Goal: Task Accomplishment & Management: Complete application form

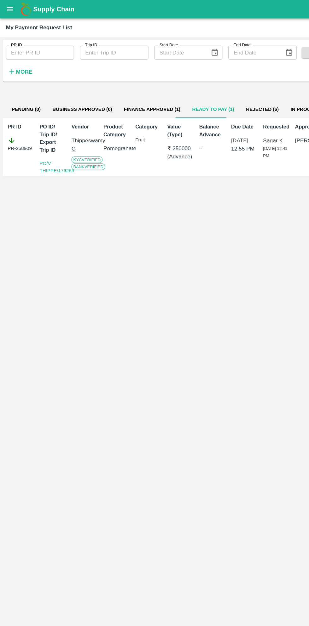
click at [11, 12] on button "open drawer" at bounding box center [8, 8] width 14 height 14
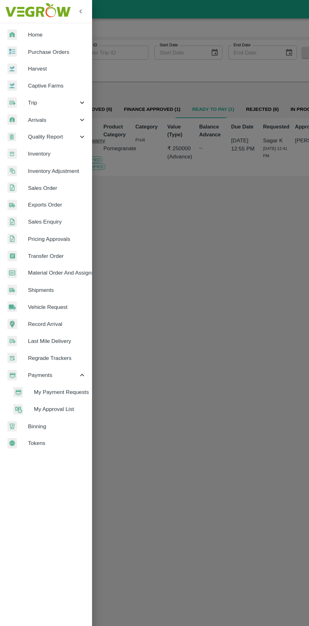
click at [60, 47] on span "Purchase Orders" at bounding box center [49, 44] width 50 height 7
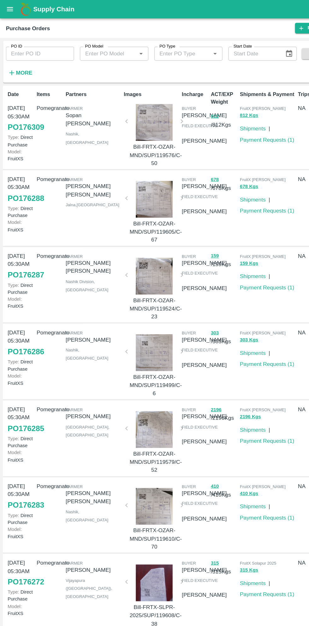
click at [19, 63] on strong "More" at bounding box center [21, 62] width 14 height 5
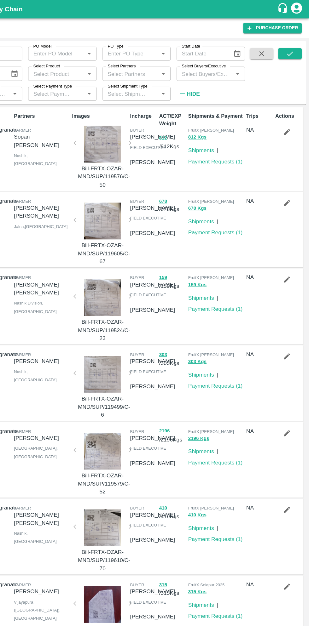
click at [223, 64] on input "Select Buyers/Executive" at bounding box center [219, 63] width 44 height 8
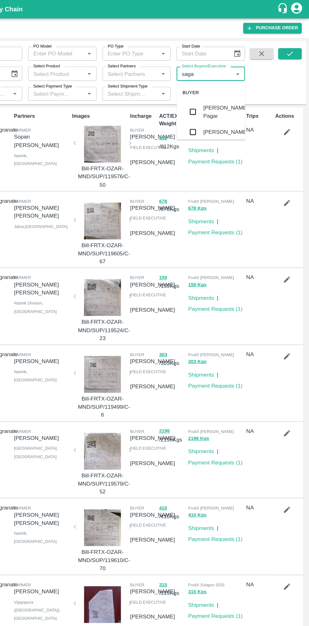
type input "sagar"
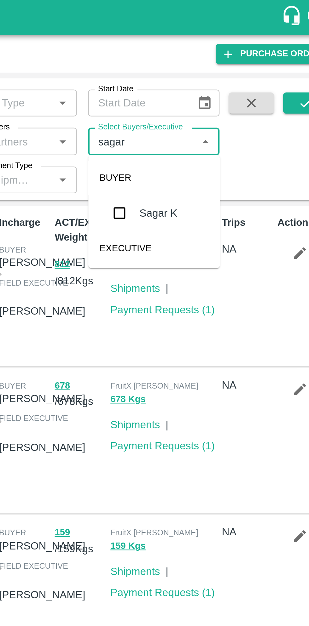
click at [208, 93] on input "checkbox" at bounding box center [209, 95] width 13 height 13
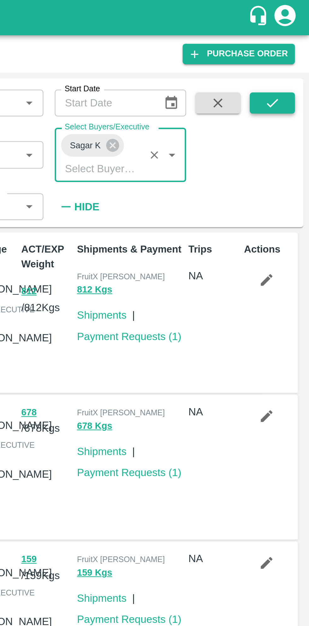
click at [292, 50] on button "submit" at bounding box center [292, 45] width 20 height 9
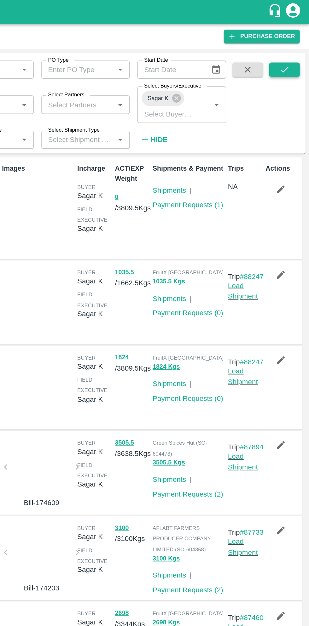
click at [292, 46] on icon "submit" at bounding box center [292, 46] width 7 height 7
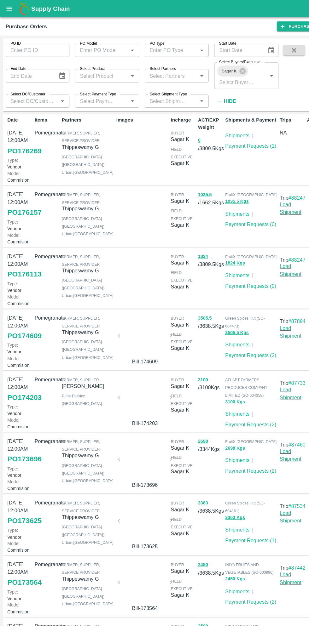
click at [24, 256] on link "PO 176113" at bounding box center [22, 249] width 31 height 11
click at [20, 199] on link "PO 176157" at bounding box center [22, 193] width 31 height 11
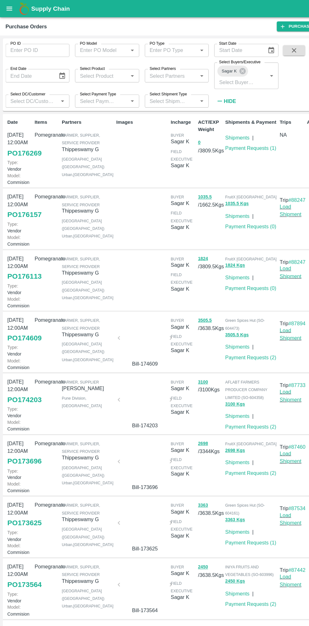
click at [22, 201] on link "PO 176157" at bounding box center [22, 195] width 31 height 11
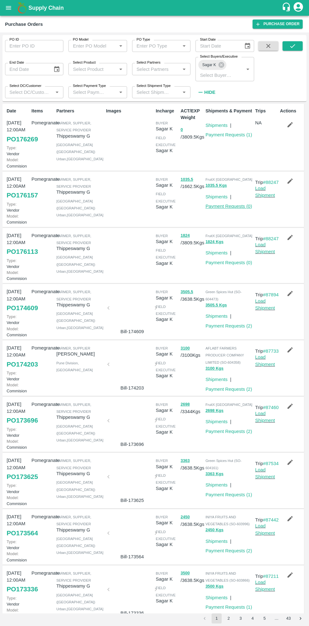
click at [232, 209] on link "Payment Requests ( 0 )" at bounding box center [228, 206] width 47 height 5
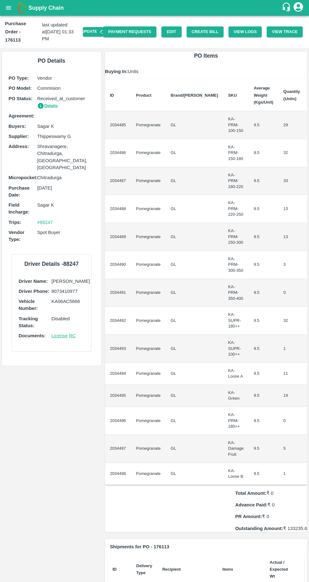
scroll to position [0, 25]
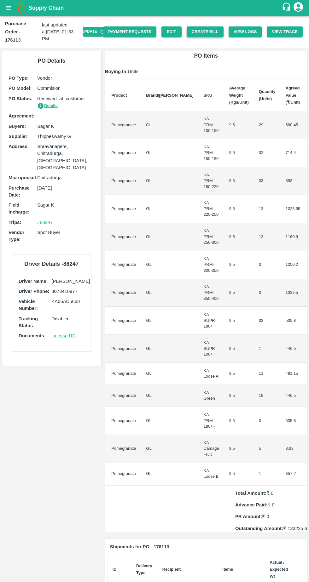
click at [211, 28] on button "Create Bill" at bounding box center [205, 31] width 37 height 11
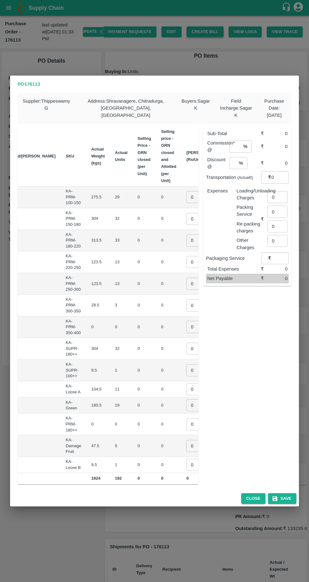
scroll to position [0, 55]
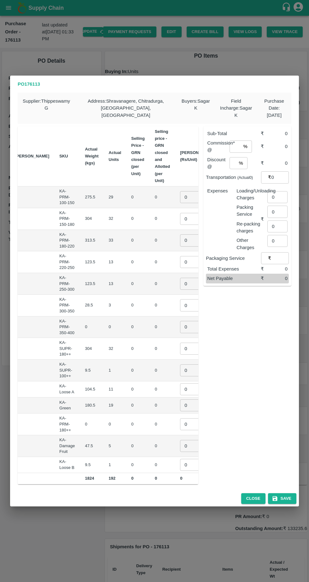
click at [180, 193] on input "0" at bounding box center [192, 197] width 25 height 12
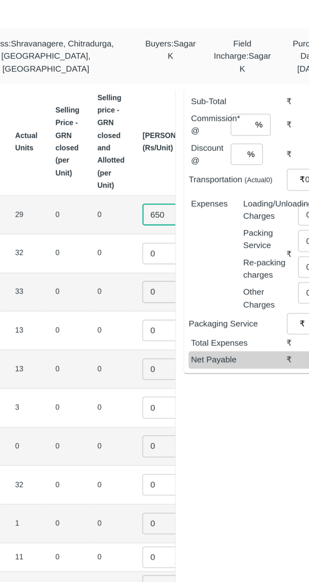
type input "650"
type input "750"
type input "850"
type input "1000"
type input "01100"
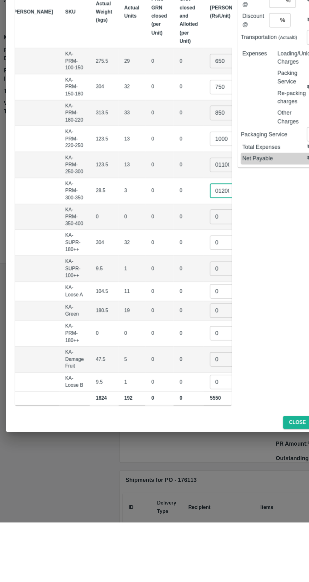
type input "01200"
click at [180, 322] on input "0" at bounding box center [192, 327] width 25 height 12
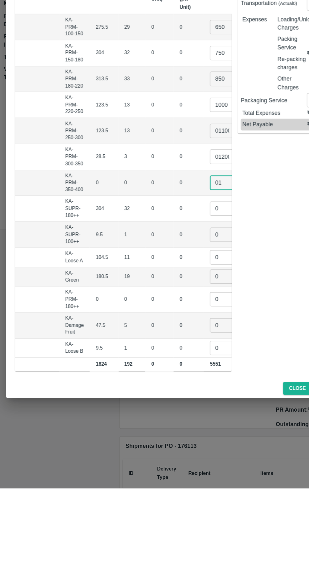
type input "01"
click at [180, 345] on input "0" at bounding box center [192, 349] width 25 height 12
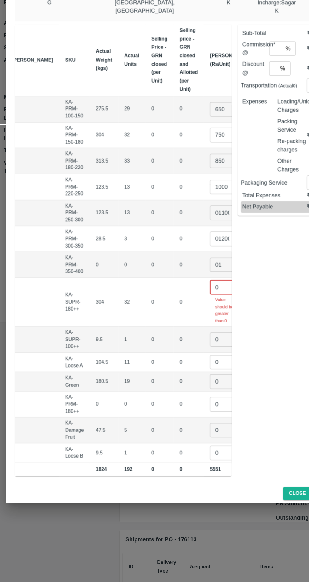
scroll to position [0, 0]
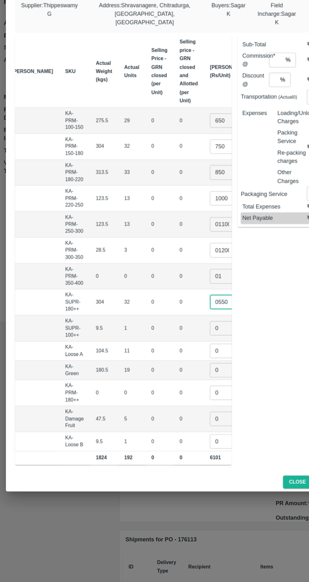
type input "0550"
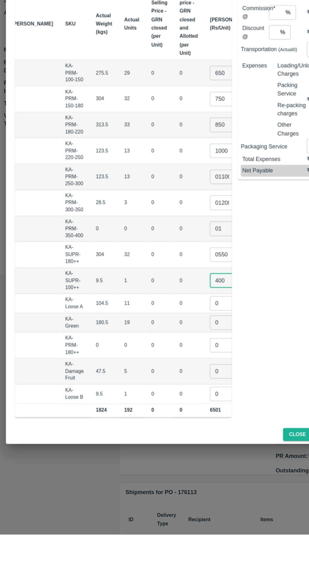
type input "400"
click at [180, 384] on input "0" at bounding box center [192, 389] width 25 height 12
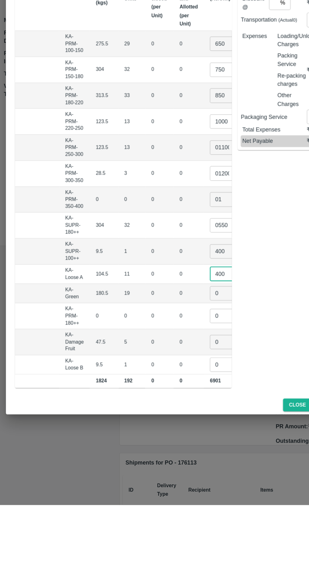
type input "400"
click at [180, 401] on input "0" at bounding box center [192, 405] width 25 height 12
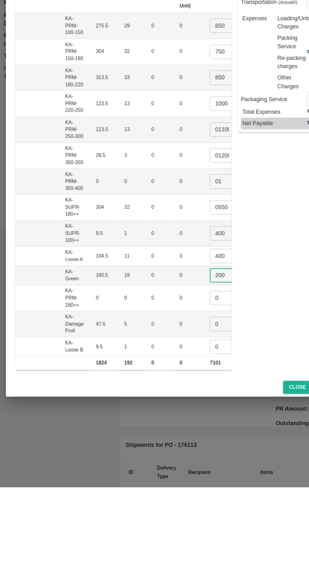
type input "200"
click at [180, 419] on input "0" at bounding box center [192, 424] width 25 height 12
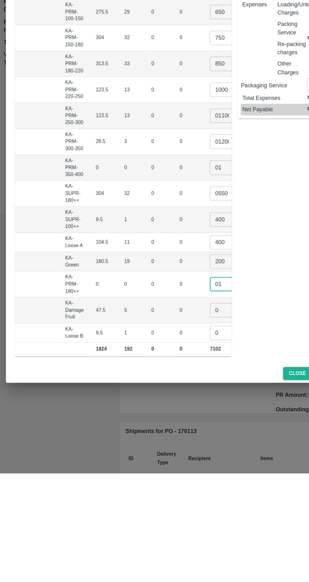
type input "01"
click at [180, 441] on input "0" at bounding box center [192, 446] width 25 height 12
type input "75"
click at [180, 460] on input "0" at bounding box center [192, 465] width 25 height 12
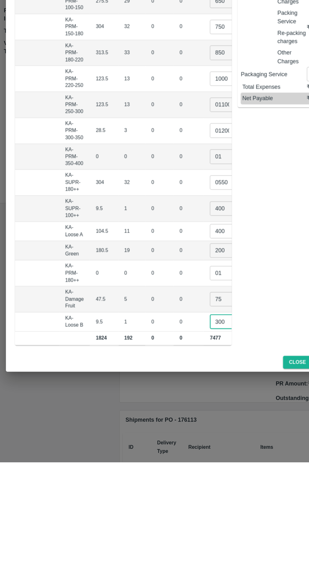
scroll to position [0, 60]
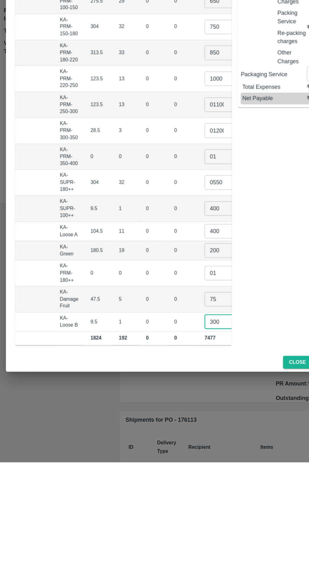
type input "300"
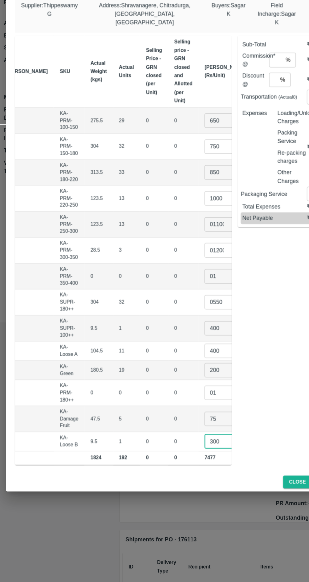
scroll to position [0, 0]
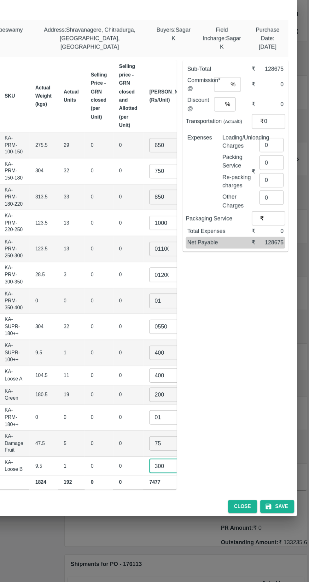
click at [278, 193] on input "0" at bounding box center [277, 197] width 20 height 12
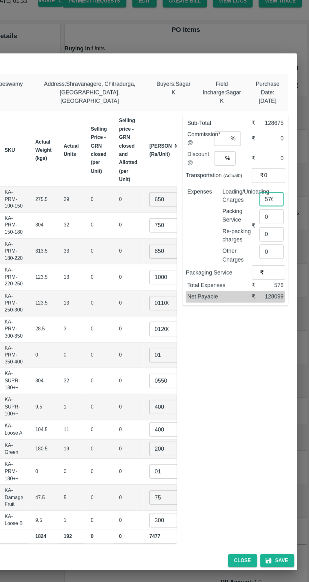
type input "576"
click at [237, 143] on input "number" at bounding box center [234, 147] width 11 height 12
type input "6"
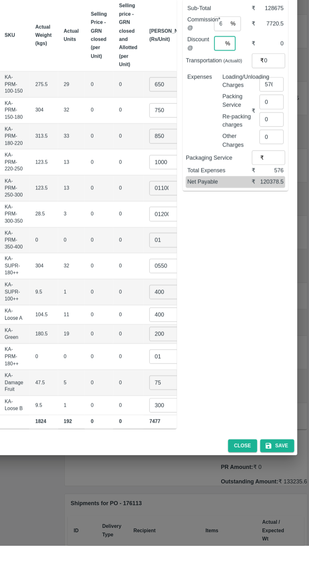
type input "0"
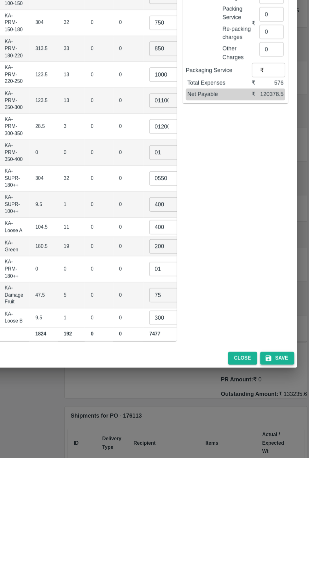
click at [285, 496] on button "Save" at bounding box center [282, 498] width 28 height 11
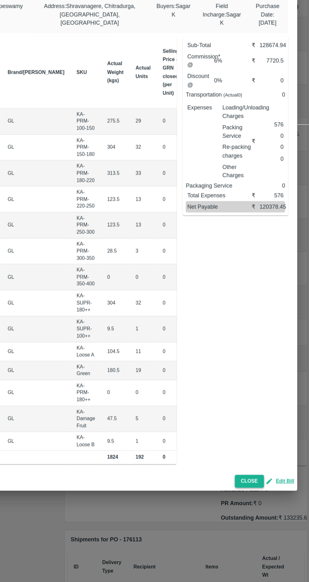
click at [261, 493] on button "Close" at bounding box center [259, 498] width 24 height 11
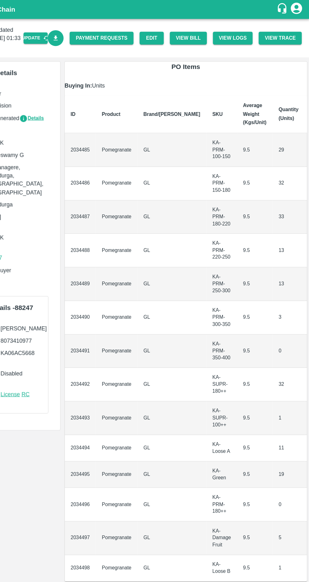
click at [99, 32] on icon "Download Bill" at bounding box center [97, 32] width 3 height 4
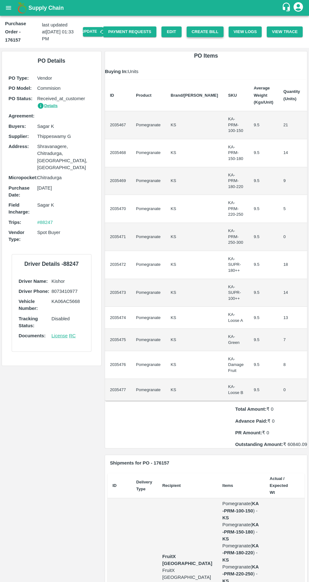
click at [205, 27] on button "Create Bill" at bounding box center [205, 31] width 37 height 11
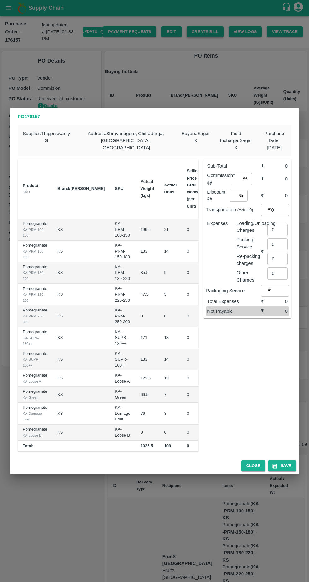
scroll to position [0, 55]
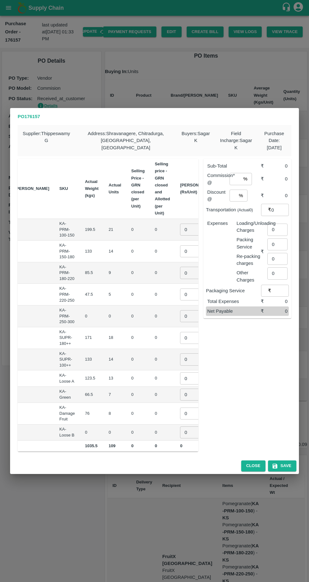
click at [180, 225] on input "0" at bounding box center [192, 230] width 25 height 12
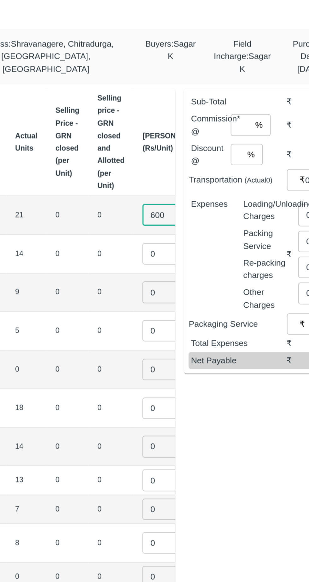
type input "600"
type input "0750"
type input "0830"
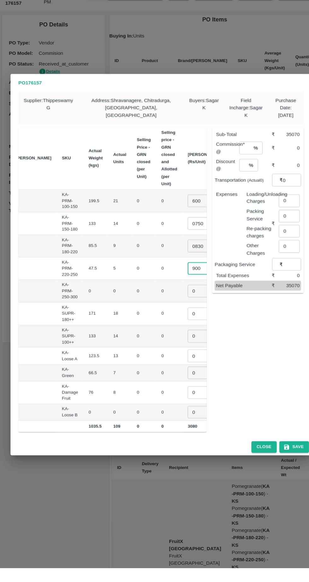
type input "900"
click at [180, 312] on input "0" at bounding box center [192, 316] width 25 height 12
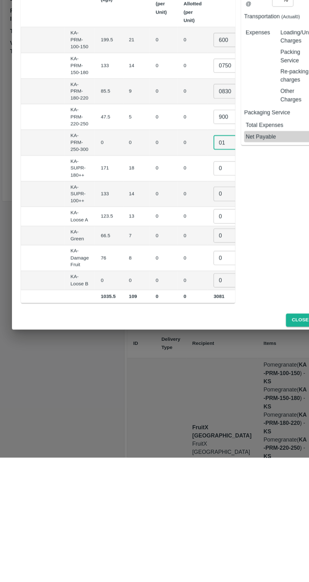
type input "01"
click at [180, 335] on input "0" at bounding box center [192, 338] width 25 height 12
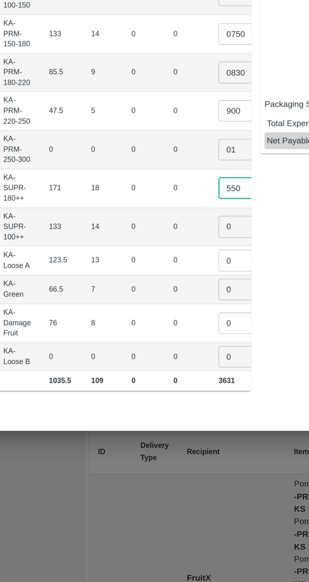
type input "550"
click at [180, 356] on input "0" at bounding box center [192, 359] width 25 height 12
type input "450"
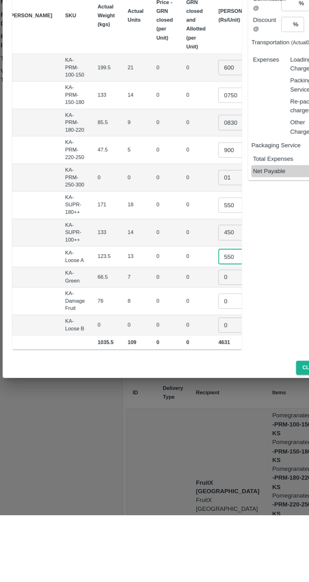
type input "550"
click at [180, 389] on input "0" at bounding box center [192, 395] width 25 height 12
type input "250"
click at [180, 409] on input "0" at bounding box center [192, 414] width 25 height 12
type input "75"
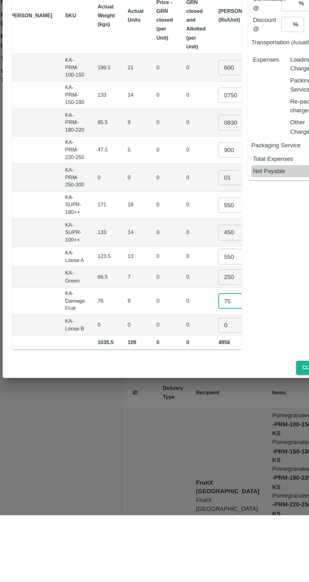
click at [180, 428] on input "0" at bounding box center [192, 433] width 25 height 12
type input "1"
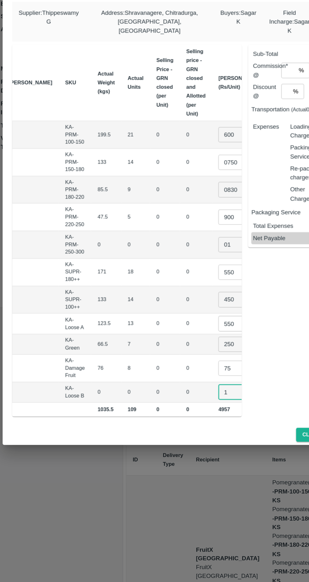
scroll to position [0, 0]
click at [180, 376] on input "550" at bounding box center [192, 378] width 25 height 12
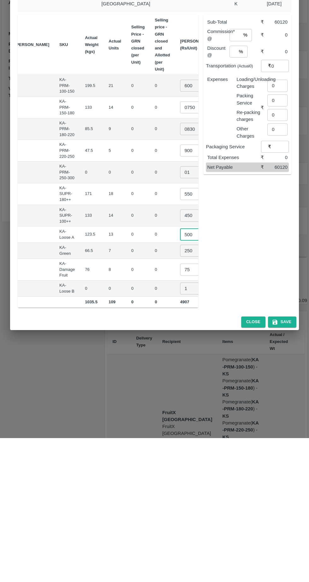
type input "500"
click at [280, 227] on input "0" at bounding box center [277, 230] width 20 height 12
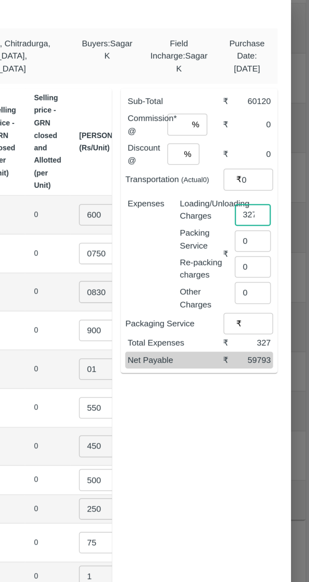
type input "327"
click at [235, 174] on input "number" at bounding box center [234, 179] width 11 height 12
type input "6"
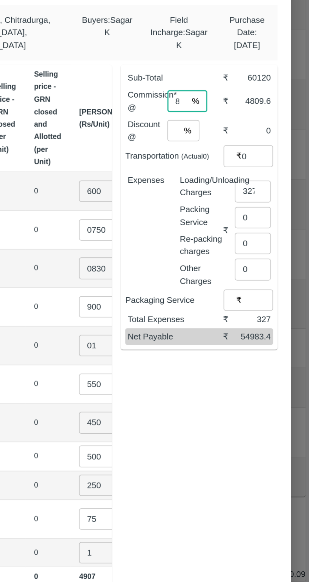
type input "8"
type input "2"
type input "0"
click at [240, 174] on input "8" at bounding box center [234, 179] width 11 height 12
type input "6"
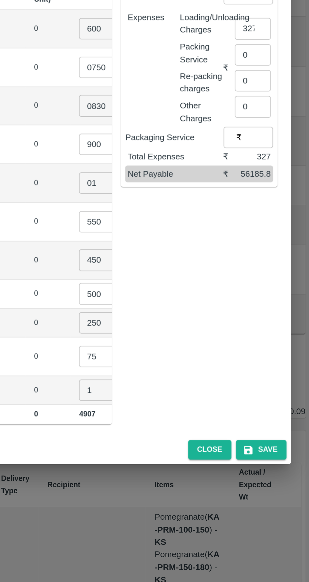
click at [267, 382] on div "Sub-Total ₹ 60120 Commission* @ 6 % ​ ₹ 3607.2 Discount @ 0 % ​ ₹ 0 Transportat…" at bounding box center [244, 303] width 93 height 298
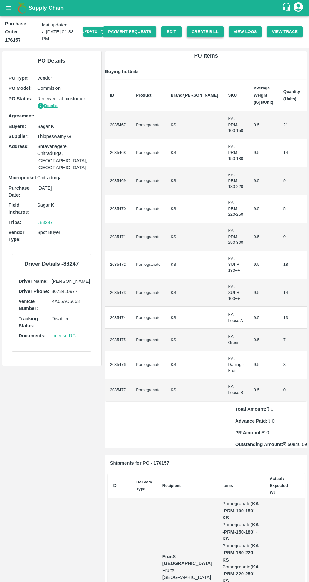
click at [212, 29] on button "Create Bill" at bounding box center [205, 31] width 37 height 11
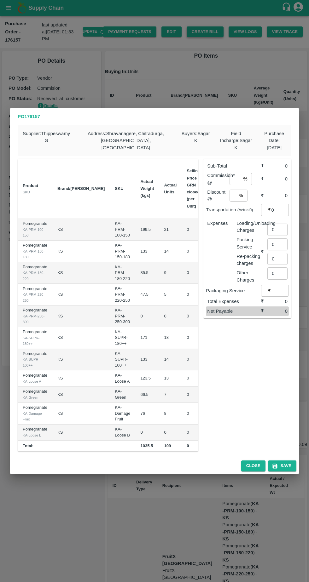
scroll to position [0, 55]
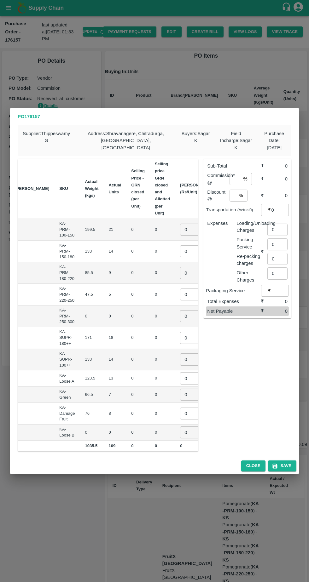
click at [180, 224] on input "0" at bounding box center [192, 230] width 25 height 12
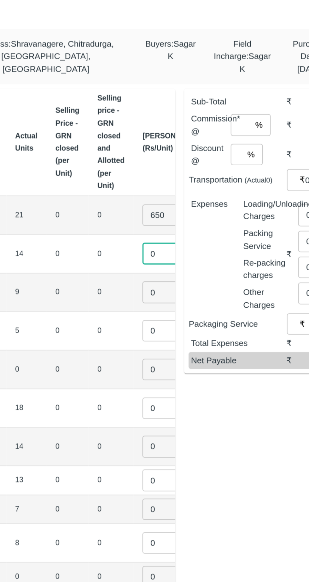
click at [175, 221] on td "650 ​" at bounding box center [197, 230] width 44 height 22
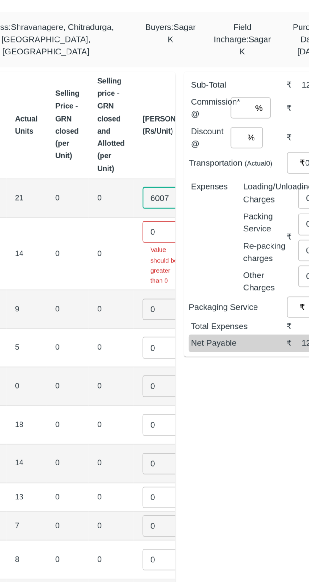
scroll to position [0, 0]
type input "600"
click at [180, 234] on input "0" at bounding box center [192, 239] width 25 height 12
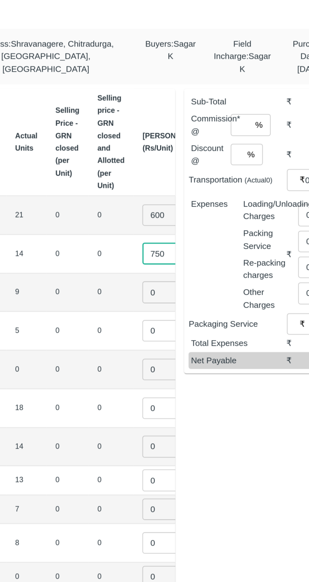
type input "750"
type input "830"
click at [180, 290] on input "0" at bounding box center [192, 295] width 25 height 12
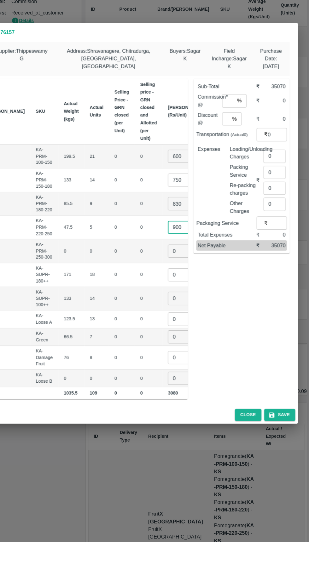
type input "900"
click at [180, 314] on input "0" at bounding box center [192, 316] width 25 height 12
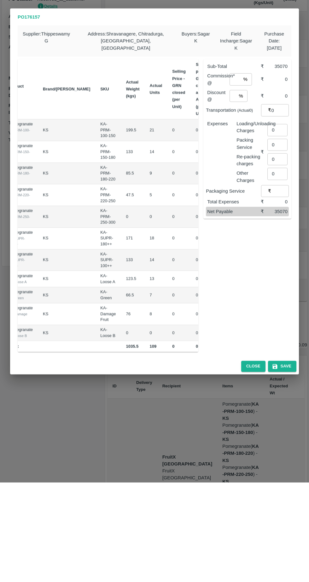
scroll to position [0, 60]
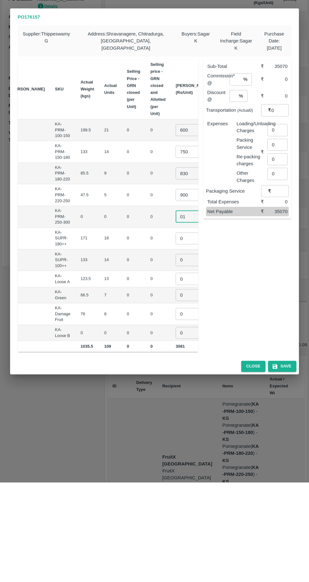
type input "01"
click at [175, 333] on input "0" at bounding box center [187, 338] width 25 height 12
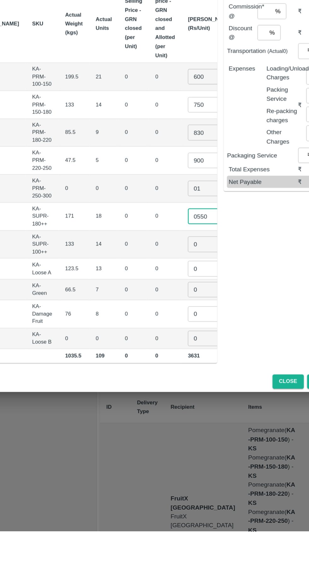
scroll to position [0, 55]
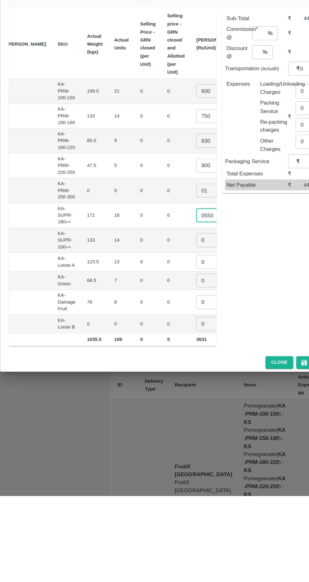
type input "0550"
click at [181, 354] on input "0" at bounding box center [193, 359] width 25 height 12
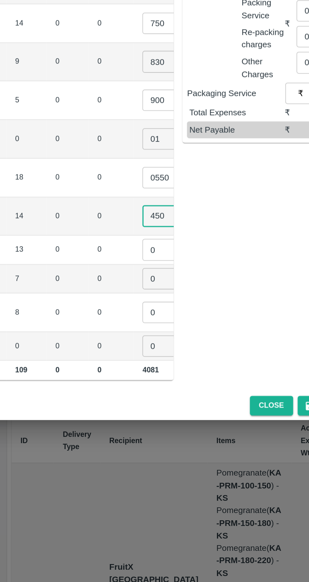
type input "450"
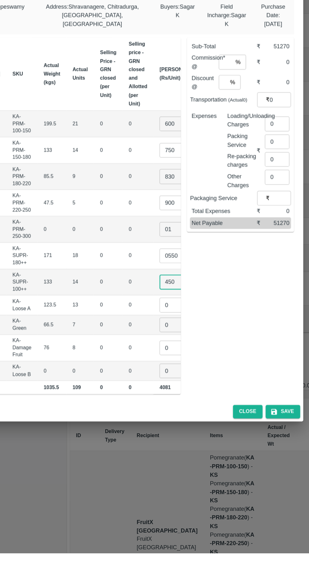
scroll to position [0, 51]
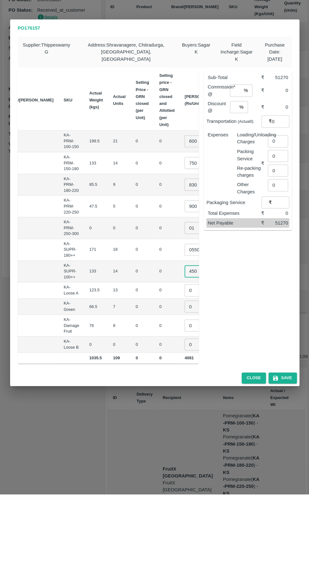
click at [184, 373] on input "0" at bounding box center [196, 378] width 25 height 12
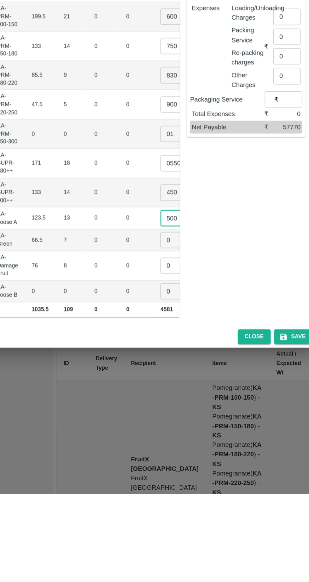
scroll to position [0, 49]
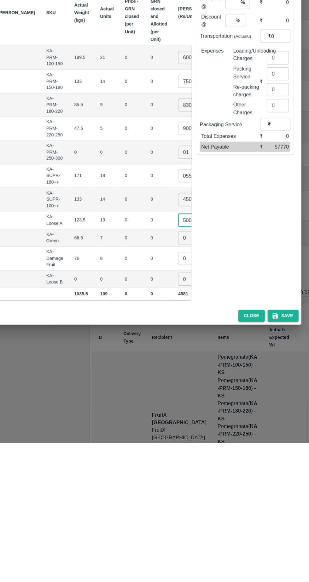
type input "500"
click at [186, 390] on input "0" at bounding box center [198, 395] width 25 height 12
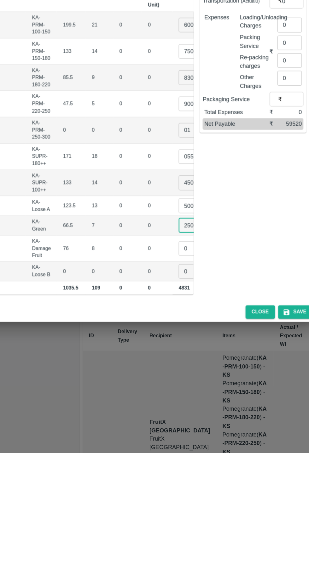
type input "250"
click at [186, 408] on input "0" at bounding box center [198, 414] width 25 height 12
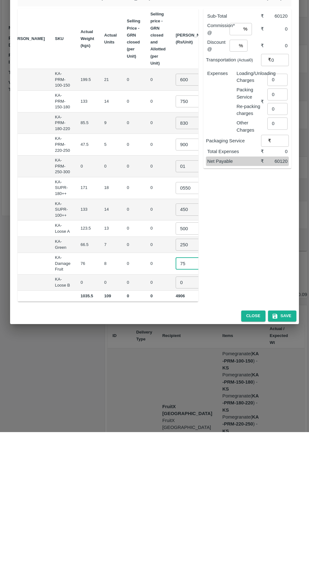
type input "75"
click at [237, 175] on input "number" at bounding box center [234, 179] width 11 height 12
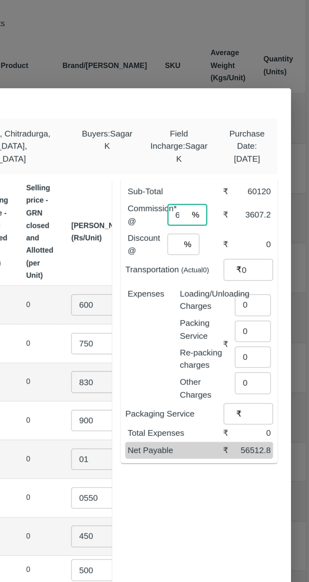
type input "6"
click at [279, 224] on input "0" at bounding box center [277, 230] width 20 height 12
type input "327"
click at [235, 191] on input "number" at bounding box center [232, 196] width 7 height 12
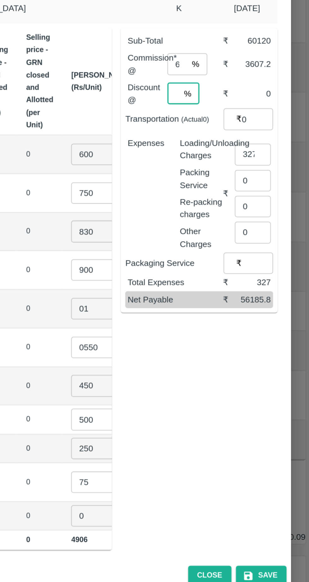
click at [269, 328] on div "Sub-Total ₹ 60120 Commission* @ 6 % ​ ₹ 3607.2 Discount @ % ​ ₹ 0 Transportatio…" at bounding box center [244, 303] width 93 height 298
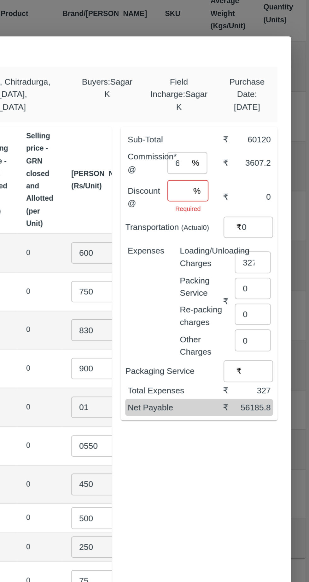
click at [239, 192] on input "number" at bounding box center [235, 195] width 12 height 12
click at [237, 176] on input "6" at bounding box center [234, 179] width 11 height 12
type input "8"
click at [237, 190] on input "number" at bounding box center [235, 195] width 12 height 12
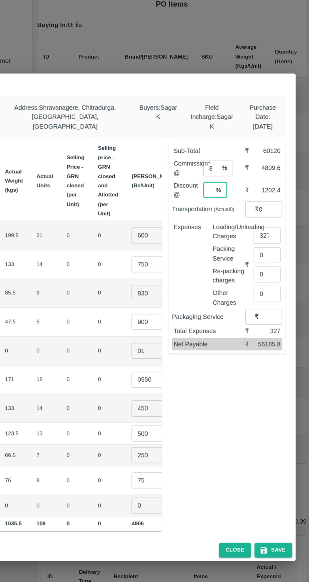
scroll to position [0, 0]
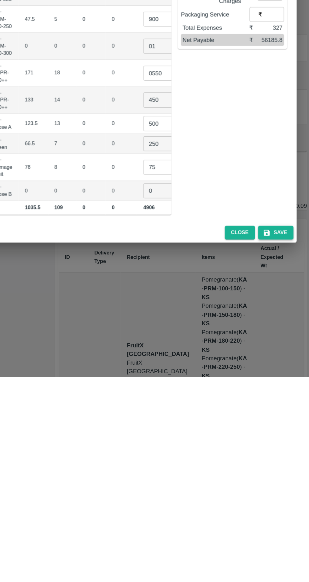
type input "2"
click at [285, 462] on button "Save" at bounding box center [282, 466] width 28 height 11
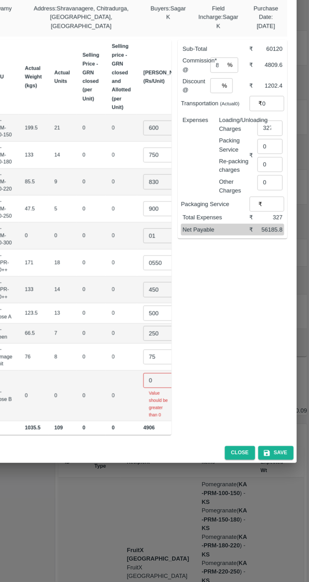
click at [175, 414] on input "0" at bounding box center [187, 420] width 25 height 12
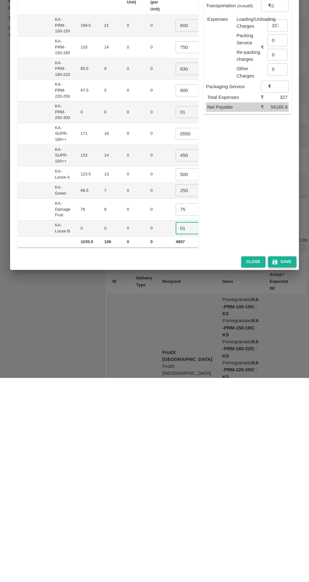
type input "01"
click at [284, 462] on button "Save" at bounding box center [282, 466] width 28 height 11
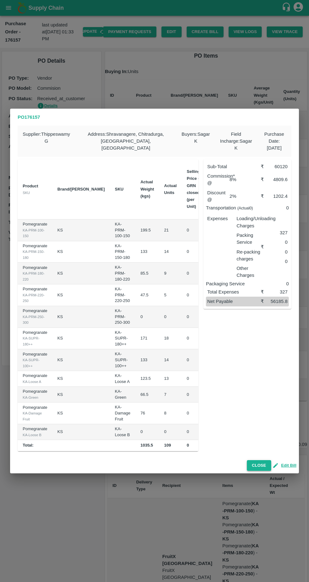
click at [261, 463] on button "Close" at bounding box center [259, 465] width 24 height 11
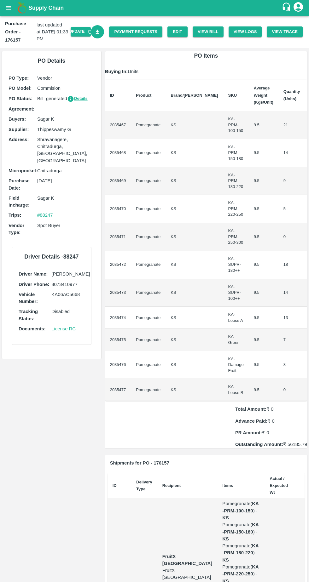
click at [99, 31] on icon "Download Bill" at bounding box center [97, 32] width 3 height 4
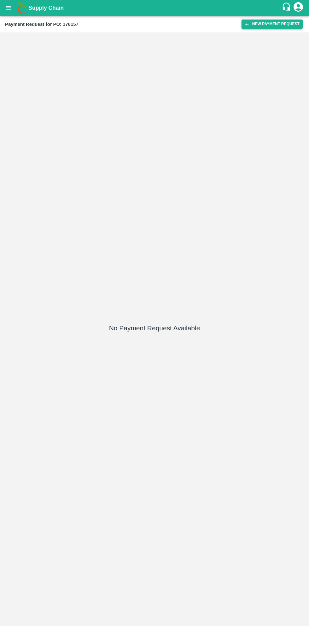
click at [276, 25] on button "New Payment Request" at bounding box center [271, 24] width 61 height 9
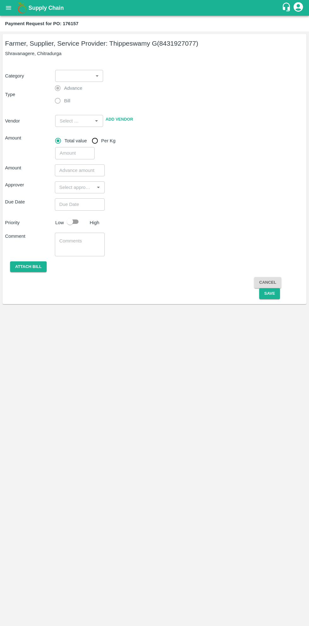
click at [71, 76] on body "Supply Chain Payment Request for PO: 176157 Farmer, Supplier, Service Provider:…" at bounding box center [154, 313] width 309 height 626
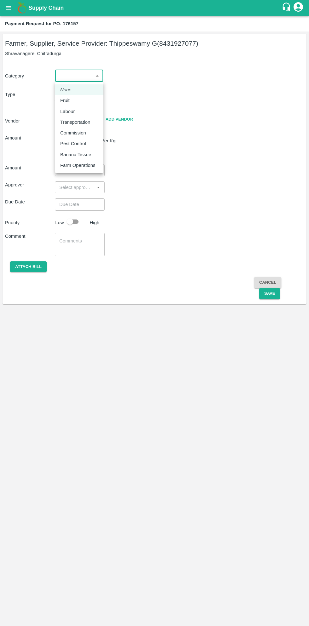
click at [68, 101] on p "Fruit" at bounding box center [64, 100] width 9 height 7
type input "1"
type input "[PERSON_NAME] G - 8431927077(Farmer, Supplier, Service Provider)"
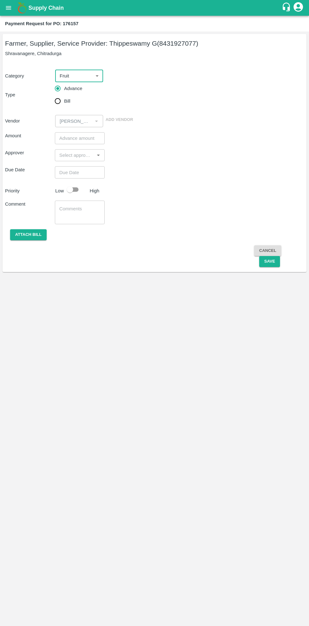
click at [63, 101] on input "Bill" at bounding box center [57, 101] width 13 height 13
radio input "true"
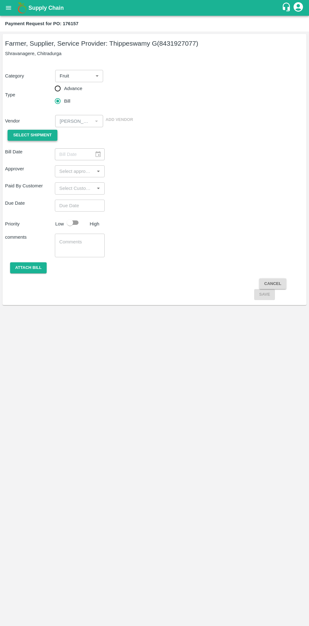
click at [38, 135] on span "Select Shipment" at bounding box center [32, 135] width 38 height 7
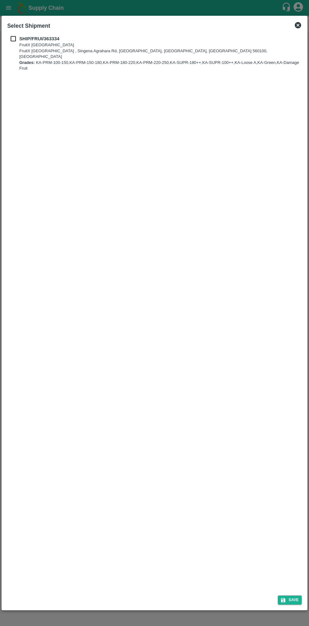
click at [18, 36] on input "checkbox" at bounding box center [13, 38] width 12 height 7
checkbox input "true"
click at [297, 602] on button "Save" at bounding box center [290, 600] width 24 height 9
type input "[DATE]"
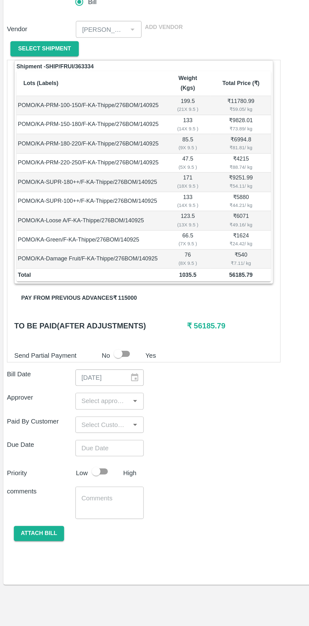
click at [77, 388] on input "input" at bounding box center [75, 392] width 36 height 8
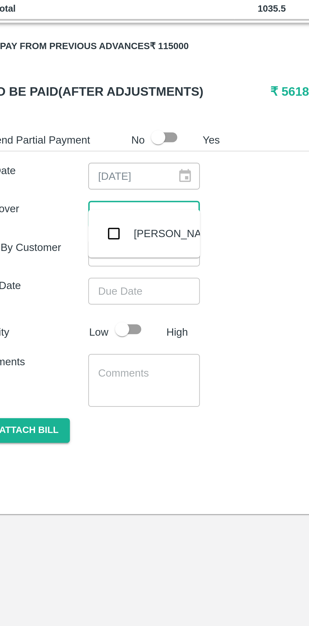
type input "muku"
click at [71, 405] on input "checkbox" at bounding box center [66, 400] width 13 height 13
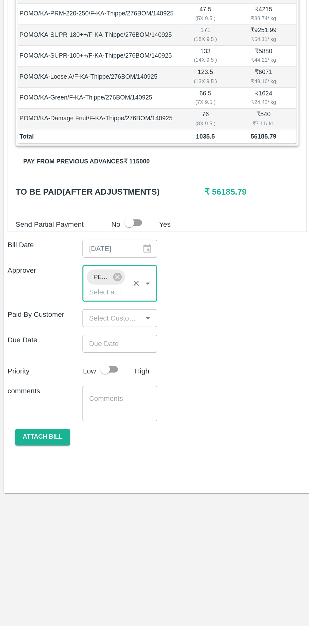
click at [80, 432] on input "Choose date" at bounding box center [77, 438] width 45 height 12
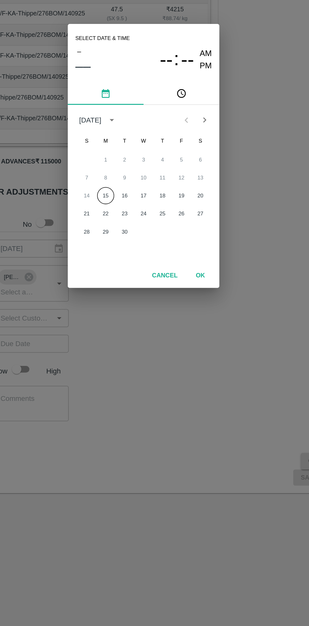
click at [130, 340] on button "15" at bounding box center [129, 339] width 11 height 11
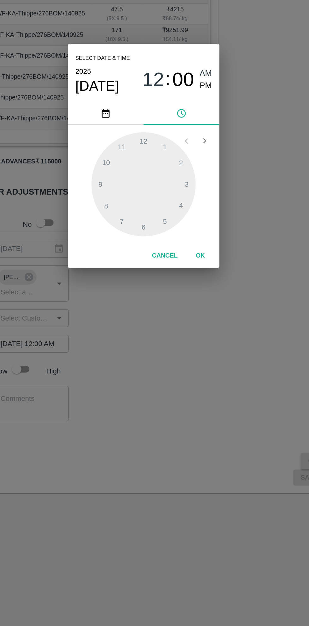
click at [196, 269] on span "PM" at bounding box center [196, 266] width 8 height 9
click at [181, 349] on div at bounding box center [154, 331] width 69 height 69
click at [180, 346] on div at bounding box center [154, 331] width 69 height 69
type input "[DATE] 04:20 PM"
click at [192, 379] on button "OK" at bounding box center [192, 379] width 20 height 11
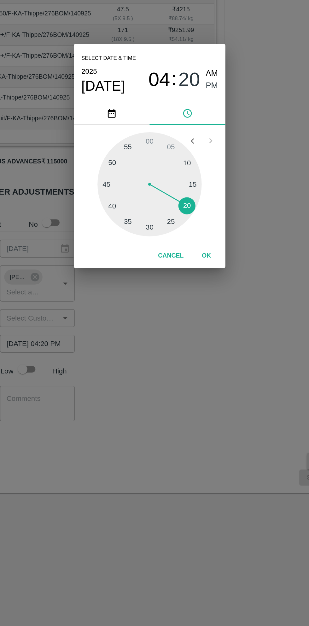
scroll to position [0, 5]
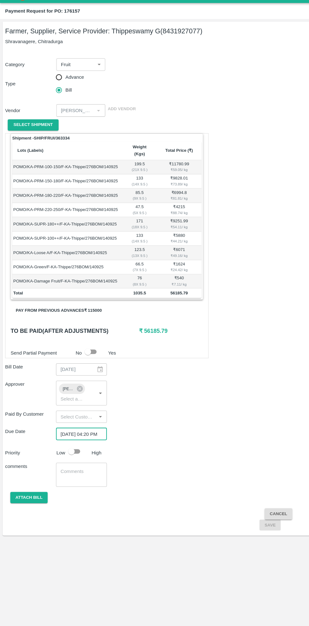
click at [76, 449] on input "checkbox" at bounding box center [70, 455] width 36 height 12
checkbox input "true"
click at [35, 495] on button "Attach bill" at bounding box center [28, 500] width 37 height 11
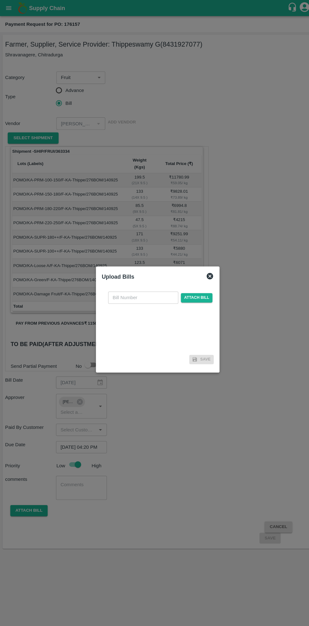
click at [148, 290] on input "text" at bounding box center [140, 292] width 69 height 12
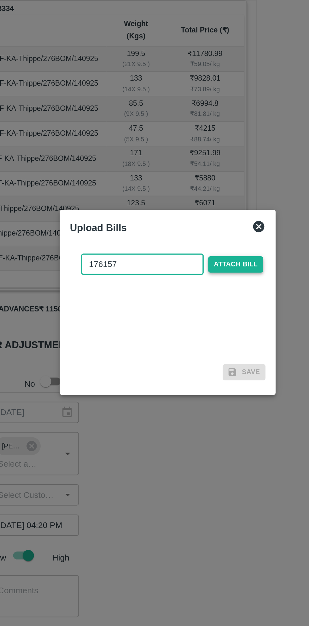
type input "176157"
click at [197, 294] on span "Attach bill" at bounding box center [192, 291] width 31 height 9
click at [0, 0] on input "Attach bill" at bounding box center [0, 0] width 0 height 0
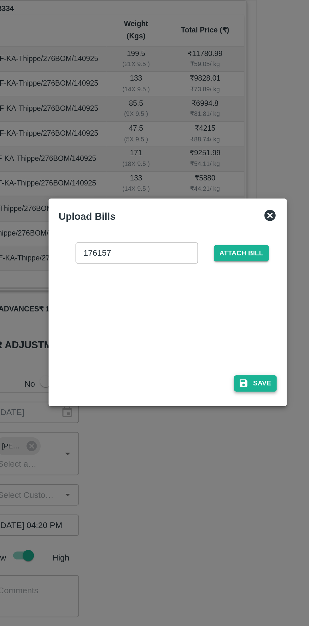
click at [206, 360] on button "Save" at bounding box center [204, 358] width 24 height 9
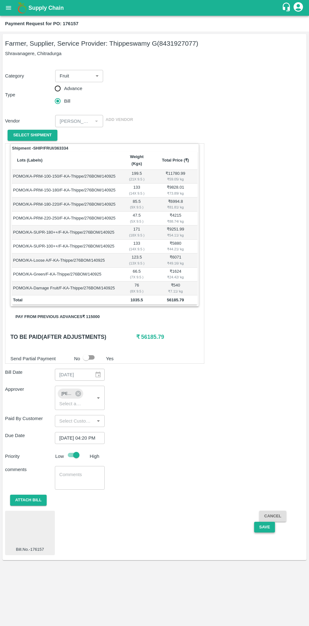
click at [264, 522] on button "Save" at bounding box center [264, 527] width 21 height 11
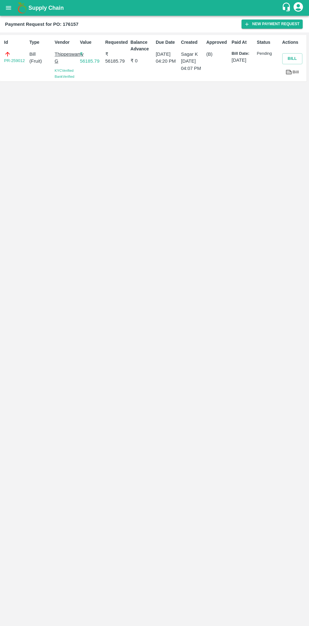
click at [12, 8] on icon "open drawer" at bounding box center [8, 7] width 7 height 7
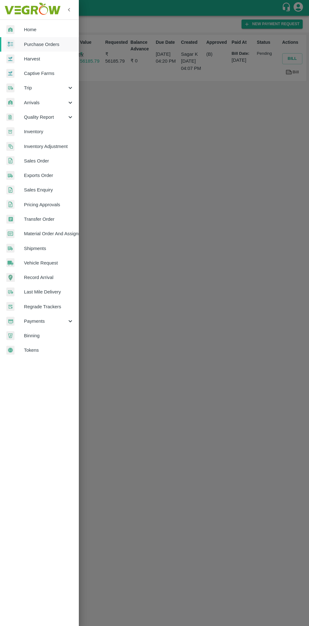
click at [53, 46] on span "Purchase Orders" at bounding box center [49, 44] width 50 height 7
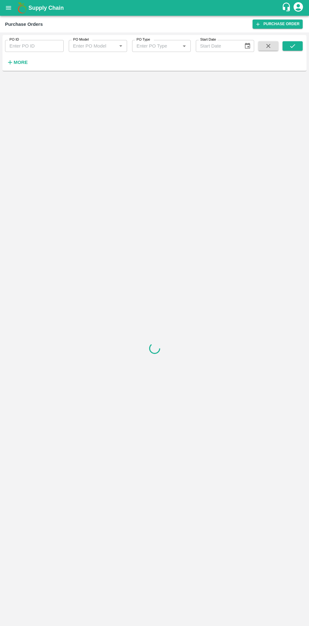
click at [23, 61] on strong "More" at bounding box center [21, 62] width 14 height 5
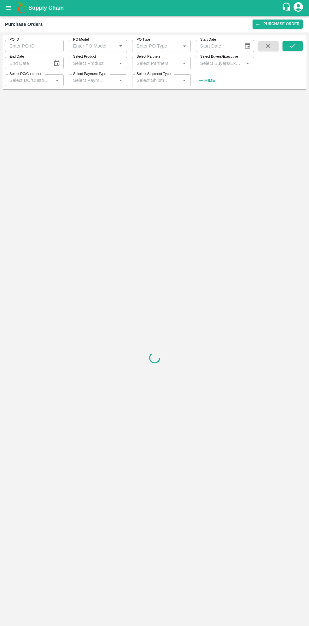
click at [216, 65] on input "Select Buyers/Executive" at bounding box center [220, 63] width 44 height 8
type input "sagar"
click at [210, 92] on input "checkbox" at bounding box center [209, 95] width 13 height 13
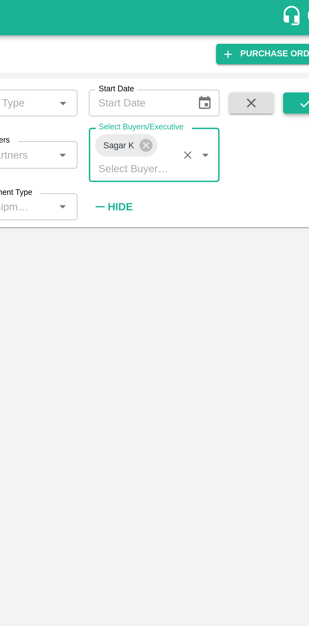
click at [287, 45] on button "submit" at bounding box center [292, 45] width 20 height 9
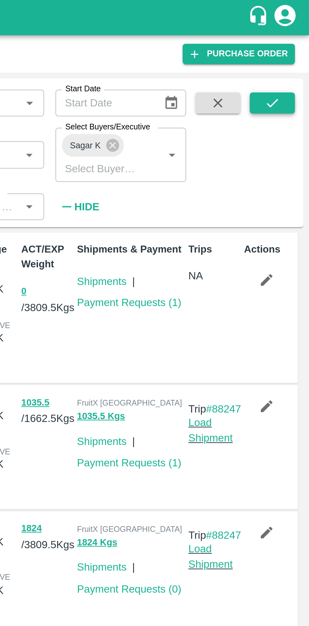
click at [293, 47] on icon "submit" at bounding box center [292, 46] width 7 height 7
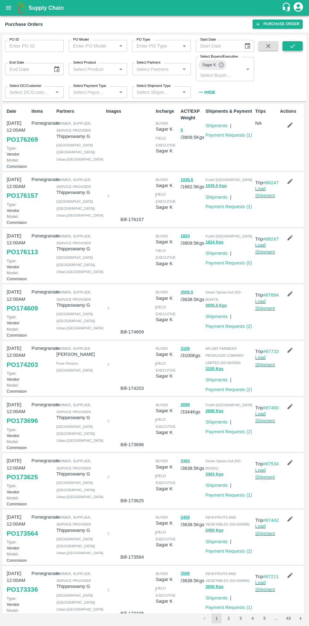
scroll to position [2, 0]
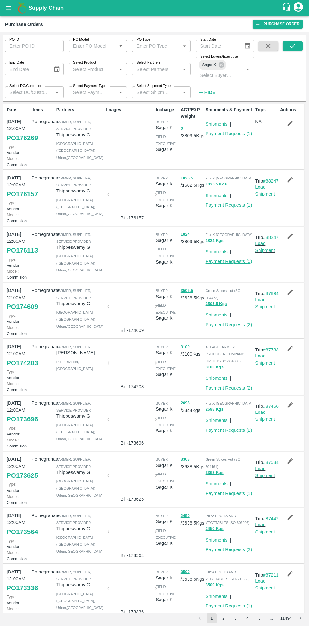
click at [233, 264] on link "Payment Requests ( 0 )" at bounding box center [228, 261] width 47 height 5
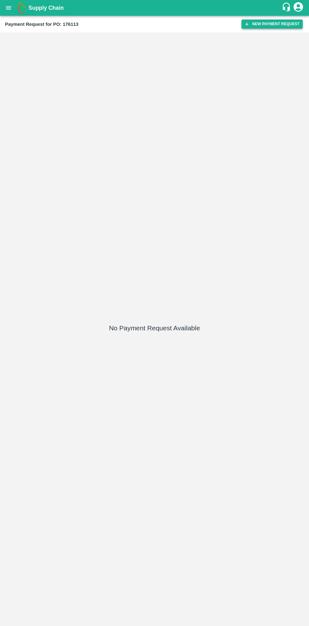
click at [260, 24] on button "New Payment Request" at bounding box center [271, 24] width 61 height 9
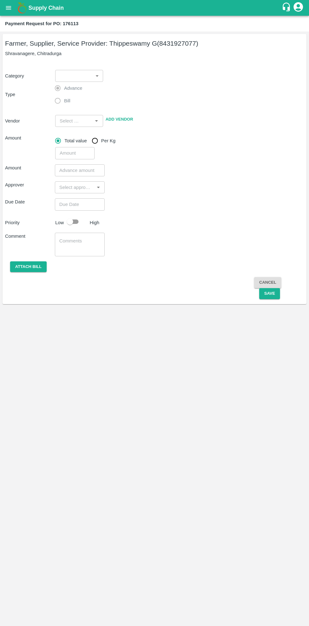
click at [86, 77] on body "Supply Chain Payment Request for PO: 176113 Farmer, Supplier, Service Provider:…" at bounding box center [154, 313] width 309 height 626
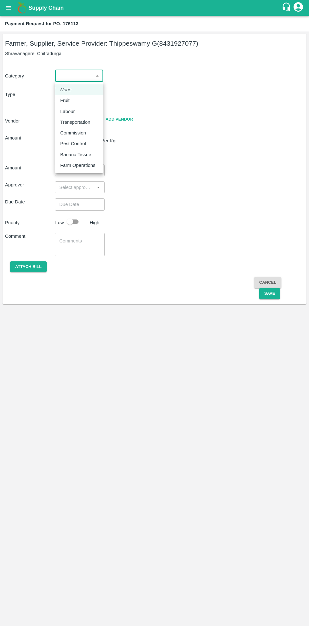
click at [68, 101] on p "Fruit" at bounding box center [64, 100] width 9 height 7
type input "1"
type input "Thippeswamy G - 8431927077(Farmer, Supplier, Service Provider)"
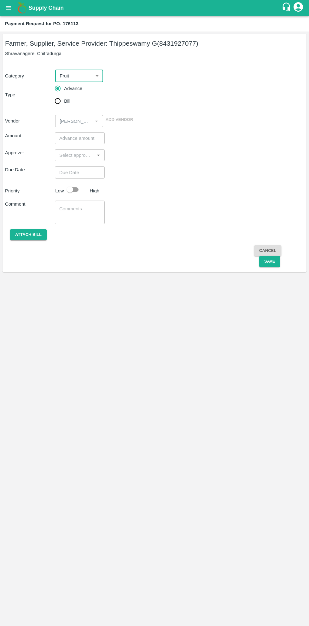
click at [61, 102] on input "Bill" at bounding box center [57, 101] width 13 height 13
radio input "true"
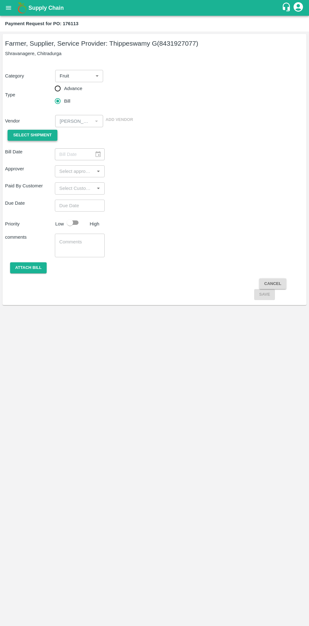
click at [42, 135] on span "Select Shipment" at bounding box center [32, 135] width 38 height 7
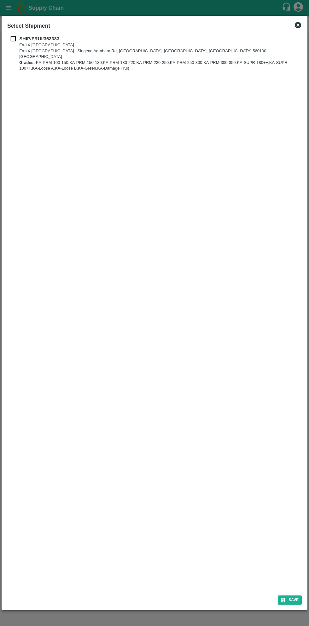
click at [24, 38] on b "SHIP/FRUI/363333" at bounding box center [39, 38] width 40 height 5
checkbox input "true"
click at [288, 598] on button "Save" at bounding box center [290, 600] width 24 height 9
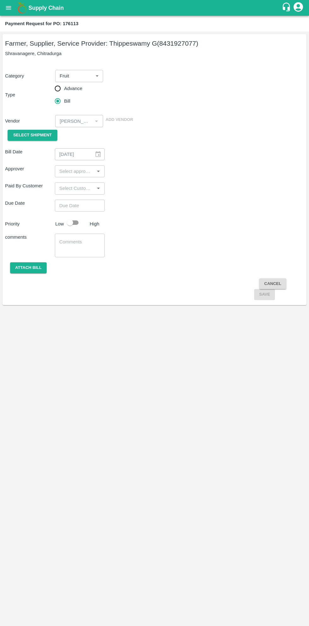
type input "14/09/2025"
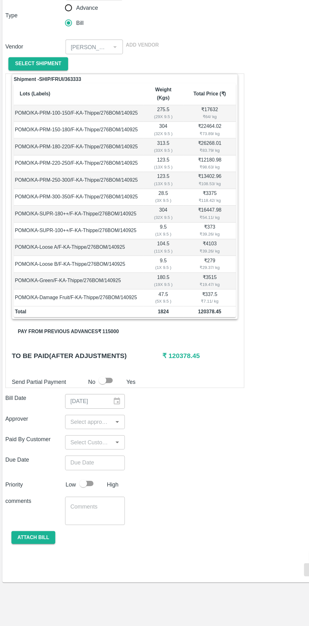
click at [78, 430] on input "input" at bounding box center [75, 434] width 36 height 8
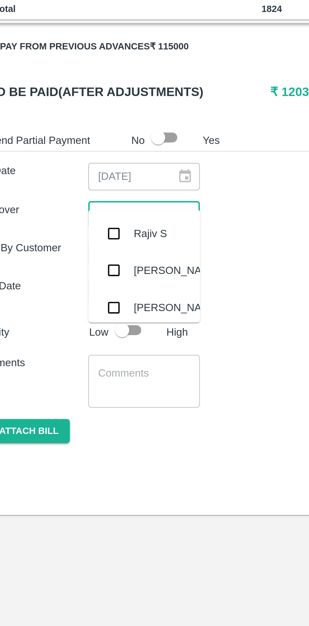
click at [130, 505] on div "comments x ​" at bounding box center [154, 509] width 299 height 24
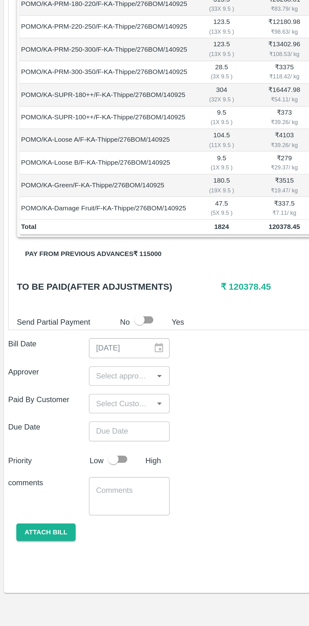
click at [82, 353] on button "Pay from previous advances ₹ 115000" at bounding box center [57, 358] width 94 height 11
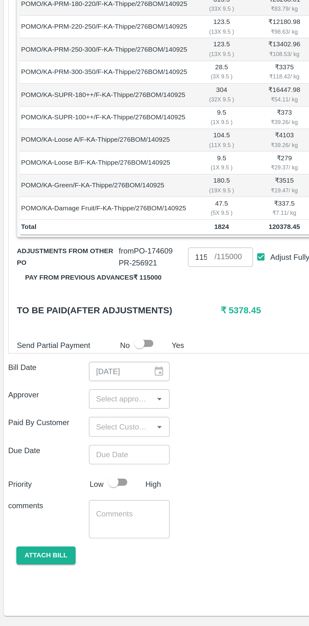
click at [128, 355] on input "115000" at bounding box center [124, 361] width 16 height 12
click at [161, 355] on input "Adjust Fully" at bounding box center [161, 361] width 12 height 12
checkbox input "false"
type input "0"
click at [122, 355] on input "0" at bounding box center [124, 361] width 16 height 12
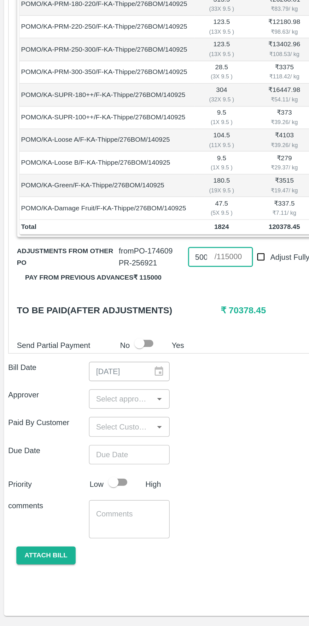
scroll to position [0, 2]
type input "5"
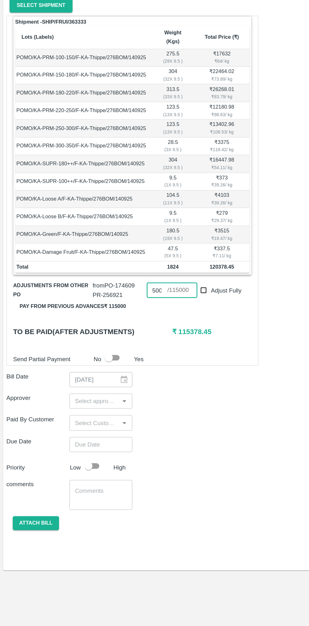
scroll to position [0, 0]
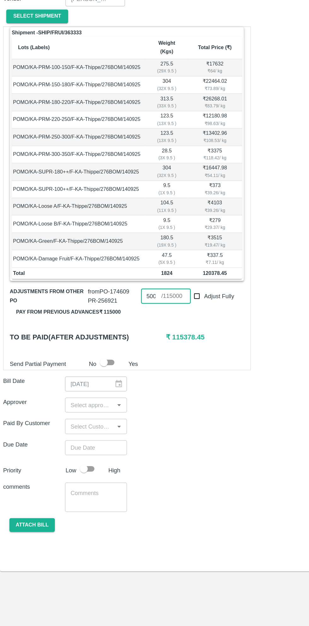
type input "5000"
click at [72, 444] on input "input" at bounding box center [75, 448] width 36 height 8
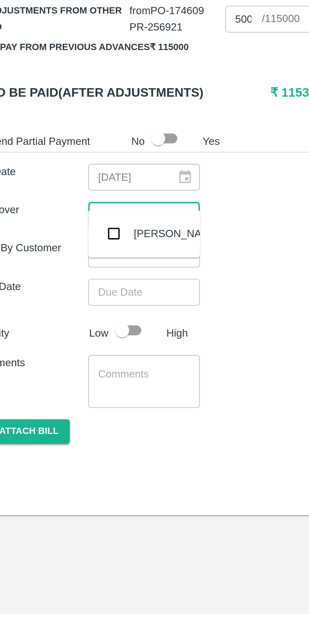
type input "muku"
click at [67, 460] on input "checkbox" at bounding box center [66, 456] width 13 height 13
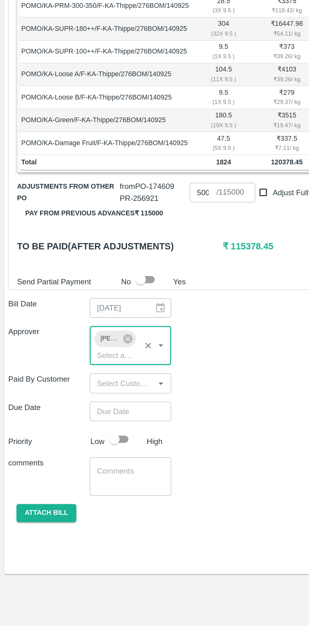
click at [83, 489] on input "Choose date" at bounding box center [77, 495] width 45 height 12
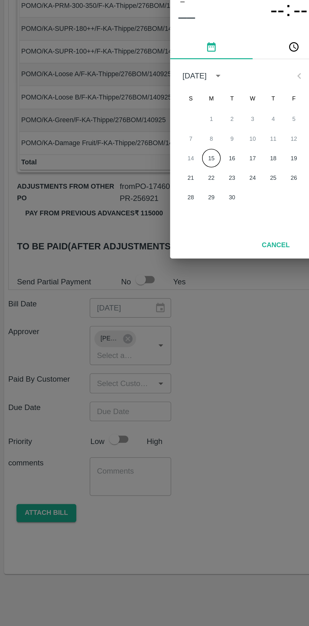
click at [129, 338] on button "15" at bounding box center [129, 339] width 11 height 11
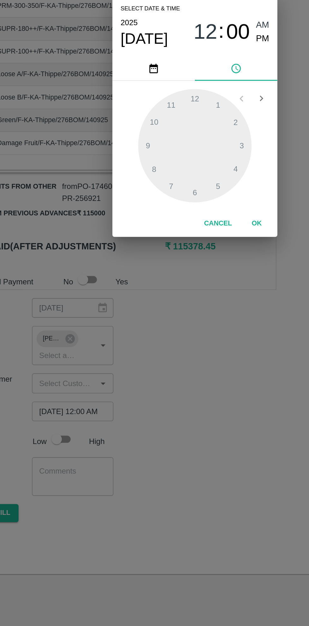
click at [195, 268] on span "PM" at bounding box center [196, 266] width 8 height 9
click at [180, 345] on div at bounding box center [154, 331] width 69 height 69
click at [177, 346] on div at bounding box center [154, 331] width 69 height 69
type input "15/09/2025 04:20 PM"
click at [193, 384] on button "OK" at bounding box center [192, 379] width 20 height 11
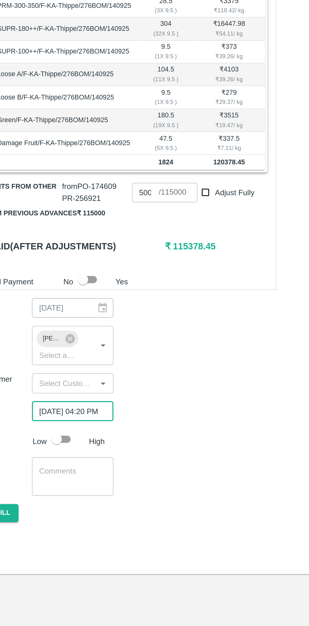
scroll to position [0, 5]
click at [73, 506] on input "checkbox" at bounding box center [70, 512] width 36 height 12
checkbox input "true"
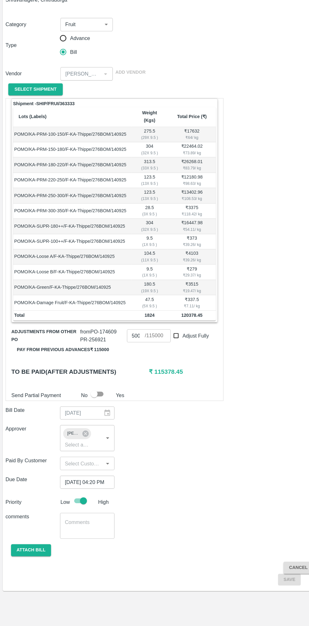
scroll to position [0, 0]
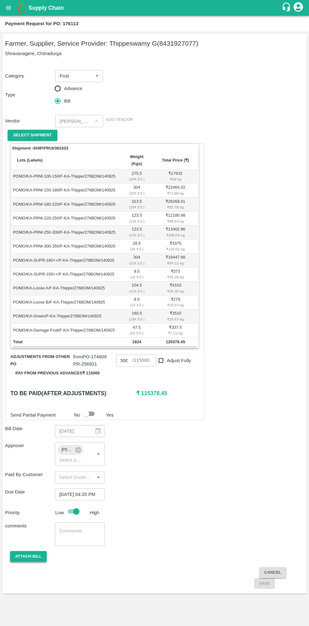
click at [32, 551] on button "Attach bill" at bounding box center [28, 556] width 37 height 11
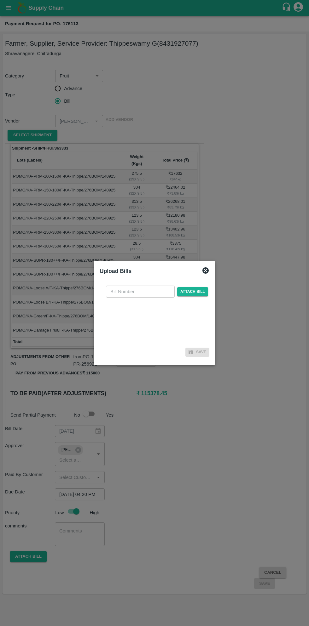
click at [139, 294] on input "text" at bounding box center [140, 292] width 69 height 12
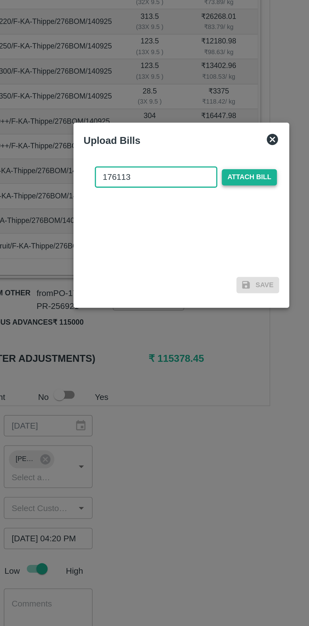
type input "176113"
click at [195, 292] on span "Attach bill" at bounding box center [192, 291] width 31 height 9
click at [0, 0] on input "Attach bill" at bounding box center [0, 0] width 0 height 0
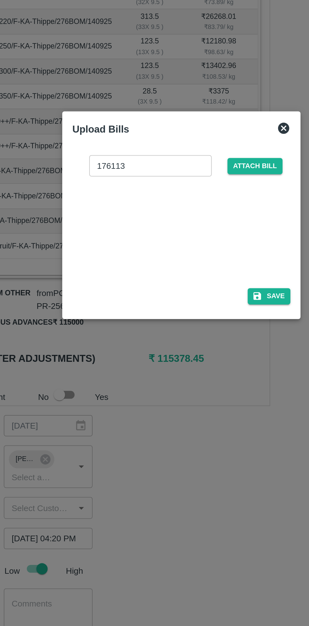
click at [144, 499] on div at bounding box center [154, 313] width 309 height 626
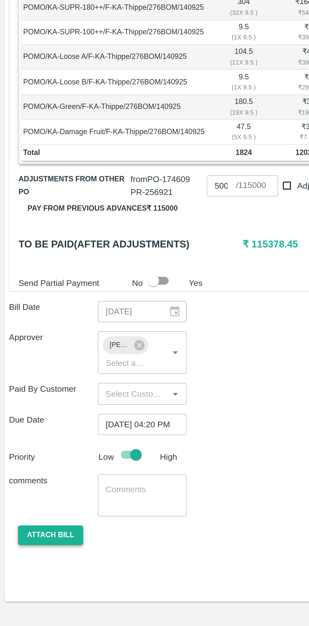
click at [37, 551] on button "Attach bill" at bounding box center [28, 556] width 37 height 11
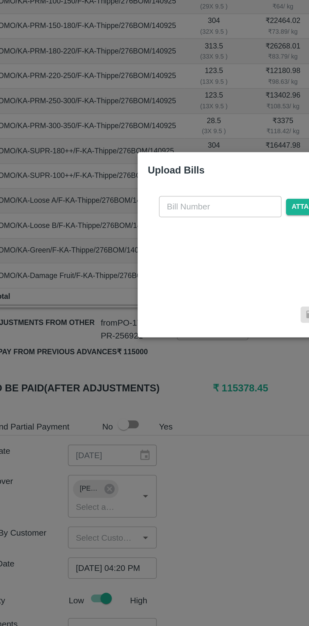
click at [149, 290] on input "text" at bounding box center [140, 292] width 69 height 12
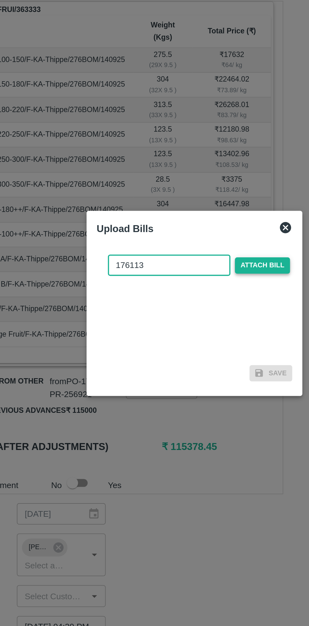
type input "176113"
click at [194, 291] on span "Attach bill" at bounding box center [192, 291] width 31 height 9
click at [0, 0] on input "Attach bill" at bounding box center [0, 0] width 0 height 0
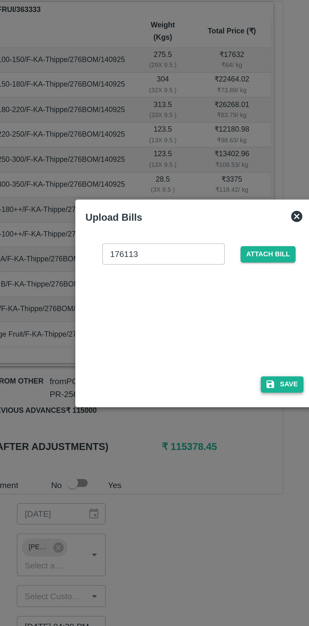
click at [204, 362] on button "Save" at bounding box center [204, 358] width 24 height 9
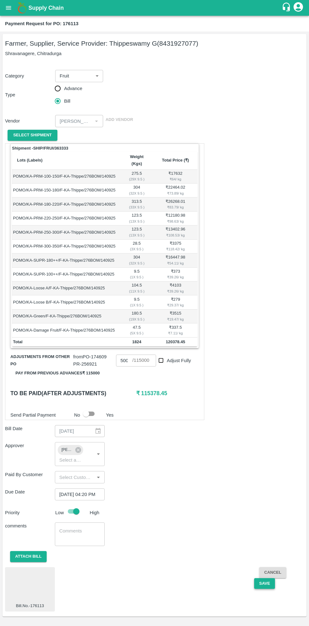
click at [264, 578] on button "Save" at bounding box center [264, 583] width 21 height 11
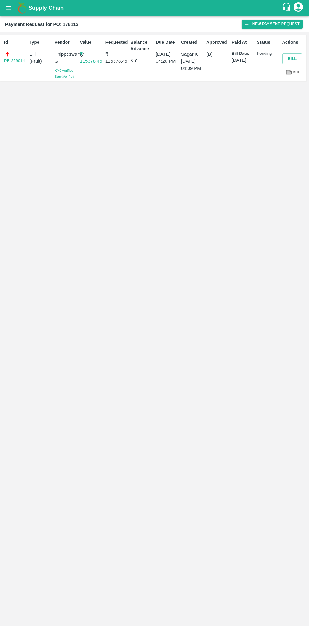
click at [13, 8] on button "open drawer" at bounding box center [8, 8] width 14 height 14
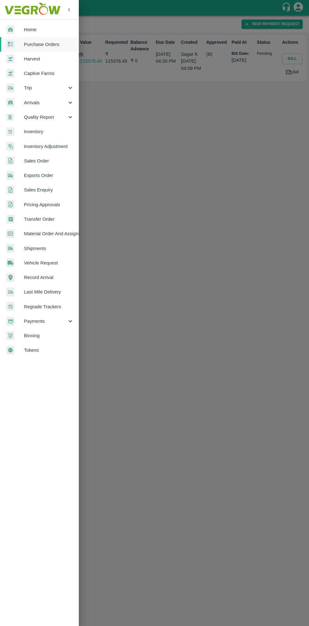
click at [37, 323] on span "Payments" at bounding box center [45, 321] width 43 height 7
click at [57, 334] on span "My Payment Requests" at bounding box center [51, 335] width 45 height 7
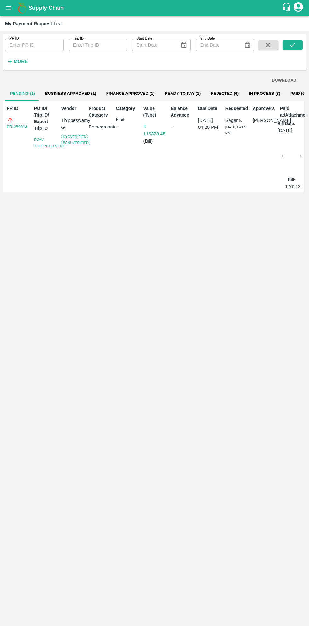
click at [80, 94] on button "Business Approved (1)" at bounding box center [70, 93] width 61 height 15
click at [26, 93] on button "Pending (1)" at bounding box center [22, 93] width 35 height 15
click at [72, 91] on button "Business Approved (1)" at bounding box center [70, 93] width 61 height 15
click at [26, 93] on button "Pending (1)" at bounding box center [22, 93] width 35 height 15
click at [77, 93] on button "Business Approved (1)" at bounding box center [70, 93] width 61 height 15
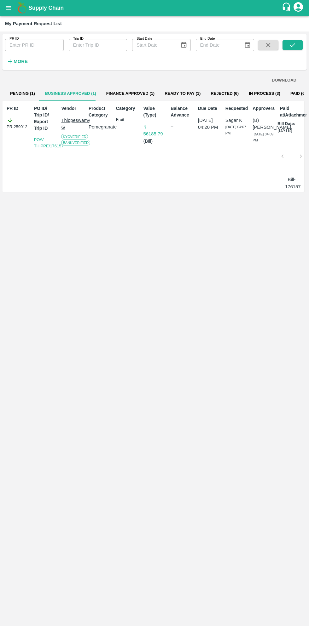
click at [9, 6] on icon "open drawer" at bounding box center [8, 7] width 5 height 3
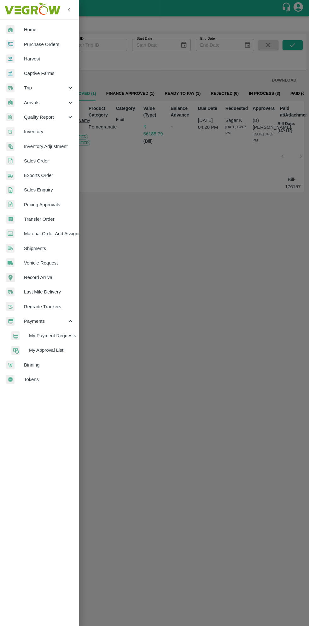
click at [123, 342] on div at bounding box center [154, 313] width 309 height 626
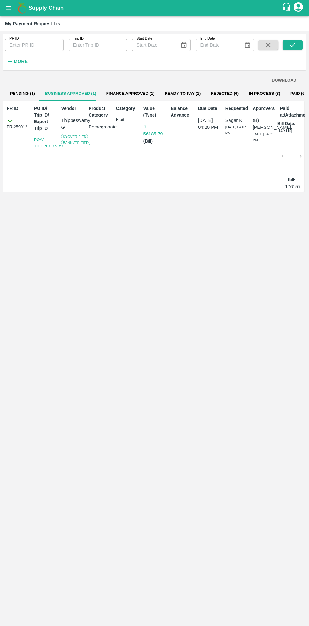
click at [27, 91] on button "Pending (1)" at bounding box center [22, 93] width 35 height 15
click at [75, 93] on button "Business Approved (1)" at bounding box center [70, 93] width 61 height 15
click at [183, 91] on button "Ready To Pay (1)" at bounding box center [182, 93] width 46 height 15
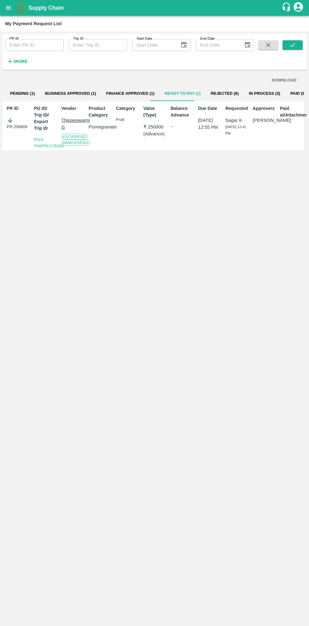
click at [75, 93] on button "Business Approved (1)" at bounding box center [70, 93] width 61 height 15
